Goal: Task Accomplishment & Management: Use online tool/utility

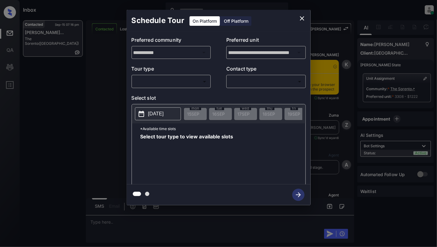
scroll to position [757, 0]
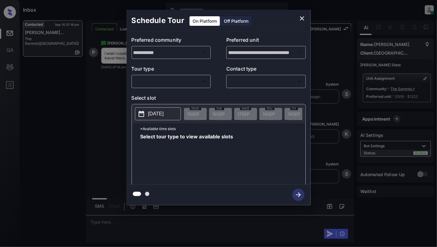
click at [164, 81] on body "Inbox Cynthia Montañez Online Set yourself offline Set yourself on break Profil…" at bounding box center [218, 123] width 437 height 247
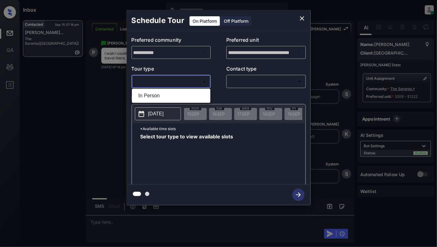
click at [300, 17] on div at bounding box center [218, 123] width 437 height 247
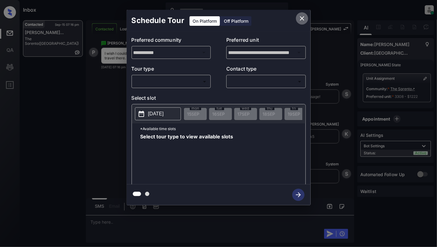
click at [298, 19] on icon "close" at bounding box center [301, 18] width 7 height 7
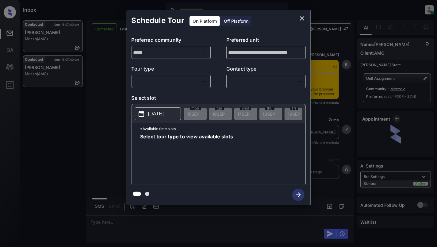
click at [158, 77] on body "Inbox Cynthia Montañez Online Set yourself offline Set yourself on break Profil…" at bounding box center [218, 123] width 437 height 247
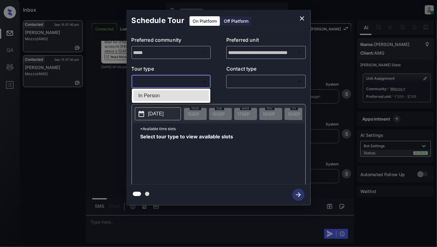
click at [157, 97] on li "In Person" at bounding box center [170, 95] width 75 height 11
type input "********"
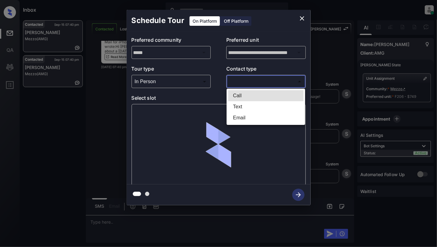
click at [279, 86] on body "Inbox Cynthia Montañez Online Set yourself offline Set yourself on break Profil…" at bounding box center [218, 123] width 437 height 247
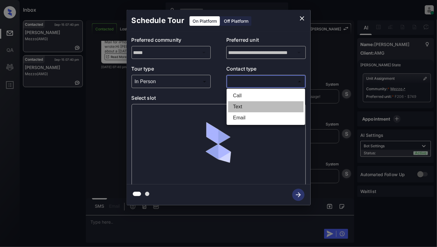
click at [260, 103] on li "Text" at bounding box center [265, 106] width 75 height 11
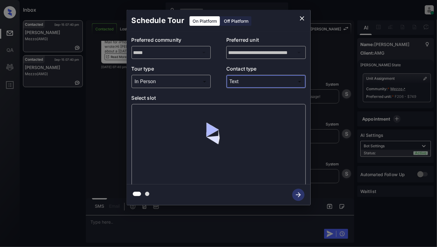
click at [255, 84] on body "Inbox Cynthia Montañez Online Set yourself offline Set yourself on break Profil…" at bounding box center [218, 123] width 437 height 247
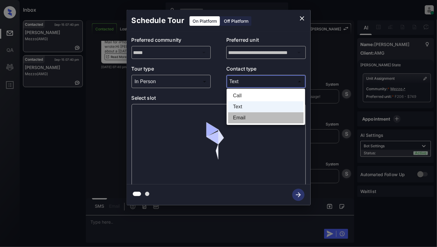
click at [244, 118] on li "Email" at bounding box center [265, 117] width 75 height 11
type input "*****"
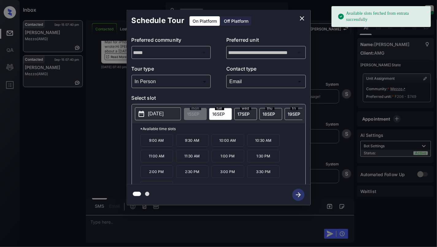
click at [148, 114] on p "[DATE]" at bounding box center [156, 113] width 16 height 7
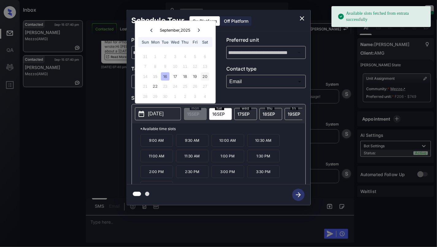
click at [202, 75] on div "20" at bounding box center [205, 76] width 8 height 8
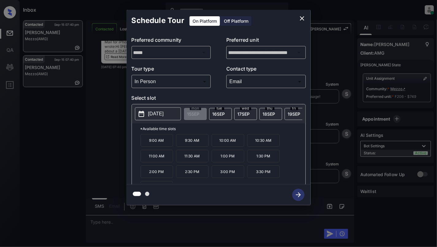
scroll to position [11, 0]
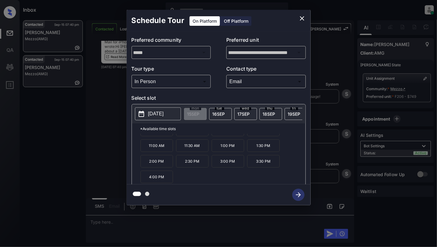
click at [302, 15] on icon "close" at bounding box center [301, 18] width 7 height 7
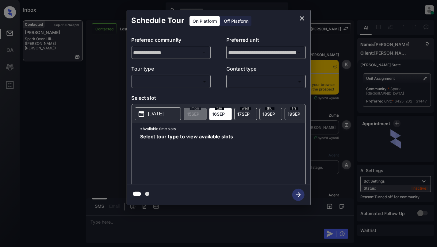
scroll to position [429, 0]
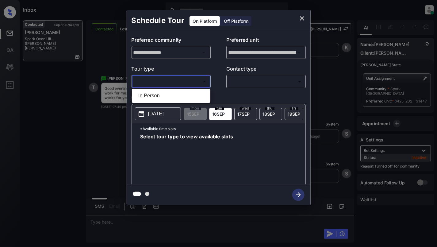
click at [199, 81] on body "Inbox [PERSON_NAME] Online Set yourself offline Set yourself on break Profile S…" at bounding box center [218, 123] width 437 height 247
click at [168, 95] on li "In Person" at bounding box center [170, 95] width 75 height 11
type input "********"
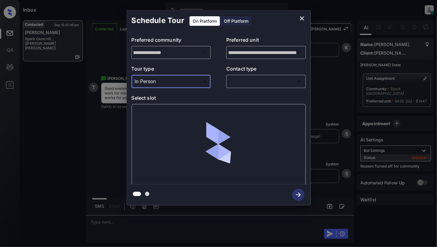
click at [258, 85] on body "Inbox [PERSON_NAME] Online Set yourself offline Set yourself on break Profile S…" at bounding box center [218, 123] width 437 height 247
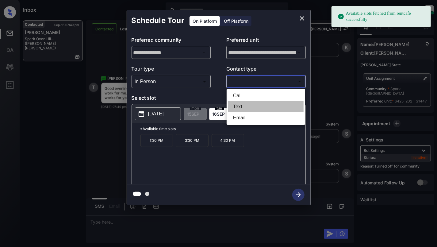
click at [246, 107] on li "Text" at bounding box center [265, 106] width 75 height 11
type input "****"
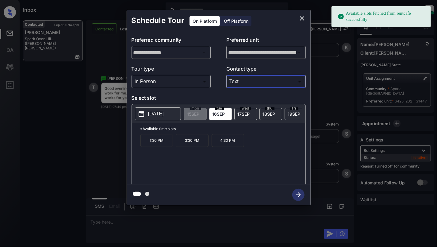
click at [150, 112] on p "[DATE]" at bounding box center [156, 113] width 16 height 7
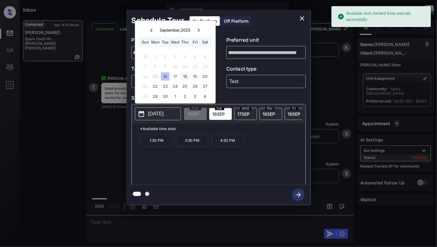
click at [185, 74] on div "18" at bounding box center [185, 76] width 8 height 8
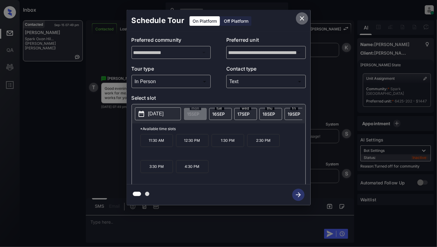
click at [302, 17] on icon "close" at bounding box center [301, 18] width 7 height 7
